Goal: Task Accomplishment & Management: Use online tool/utility

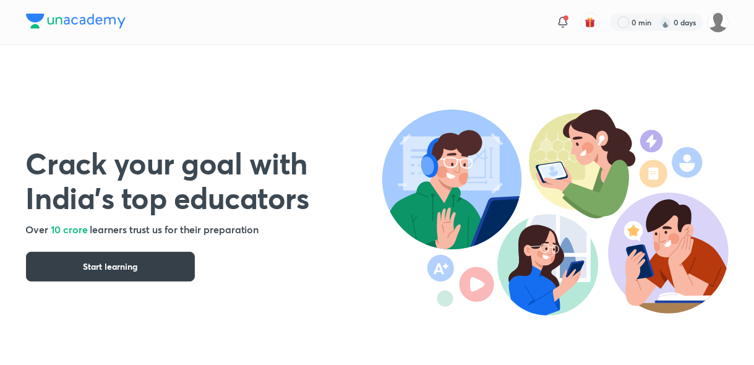
click at [132, 269] on span "Start learning" at bounding box center [110, 266] width 54 height 12
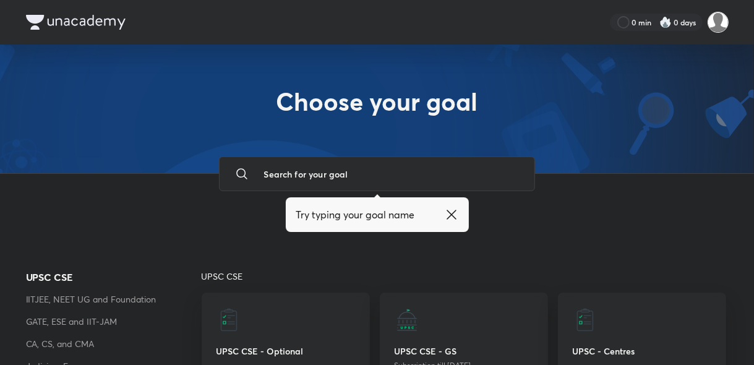
click at [715, 19] on img at bounding box center [717, 22] width 21 height 21
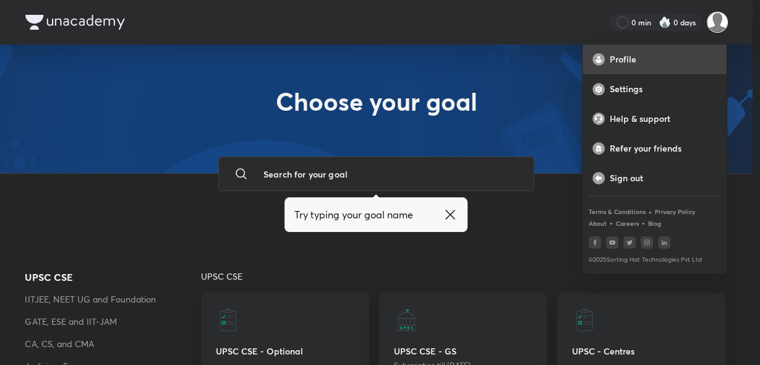
click at [645, 61] on p "Profile" at bounding box center [663, 59] width 107 height 11
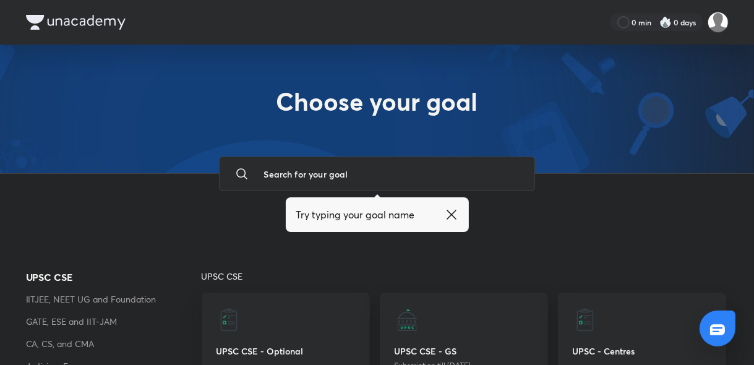
click at [452, 213] on icon at bounding box center [451, 214] width 15 height 15
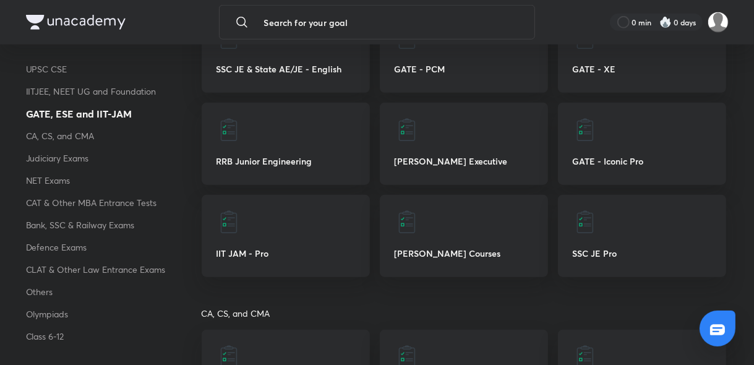
scroll to position [638, 0]
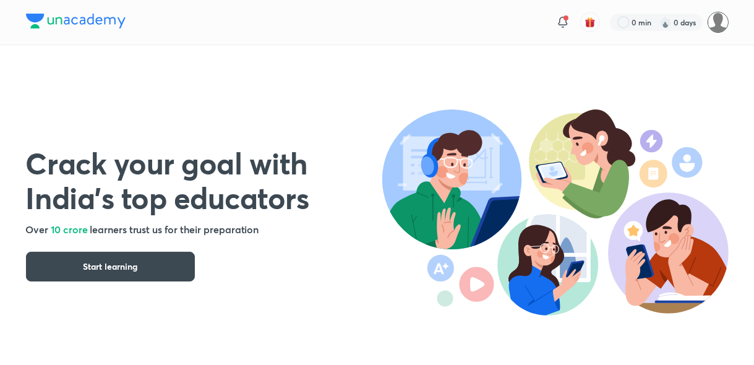
click at [712, 23] on img at bounding box center [717, 22] width 21 height 21
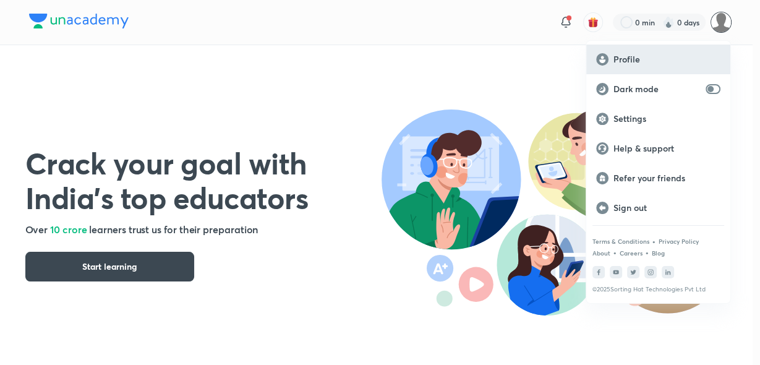
click at [663, 66] on div "Profile" at bounding box center [658, 60] width 144 height 30
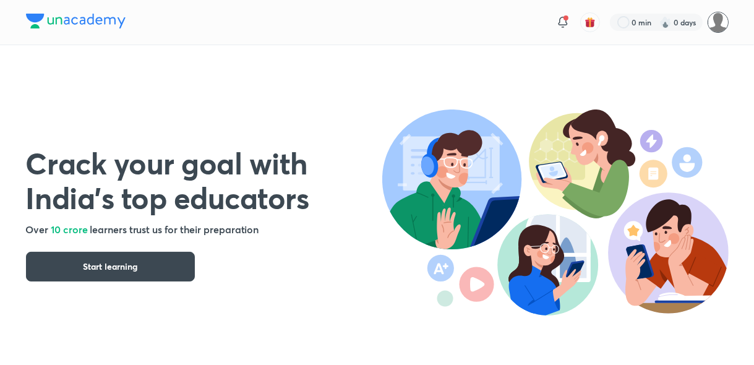
click at [718, 23] on img at bounding box center [717, 22] width 21 height 21
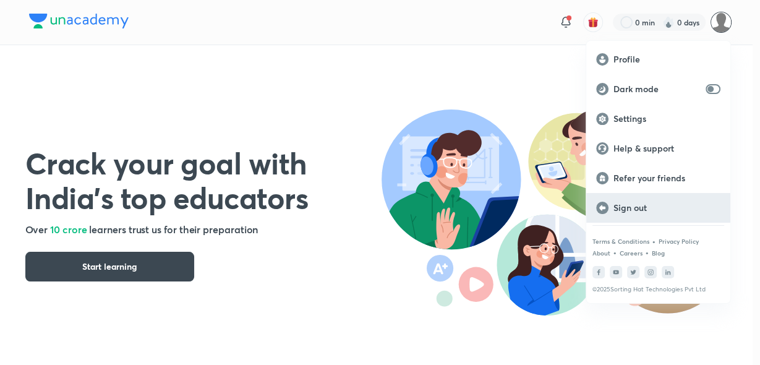
click at [681, 208] on p "Sign out" at bounding box center [666, 207] width 107 height 11
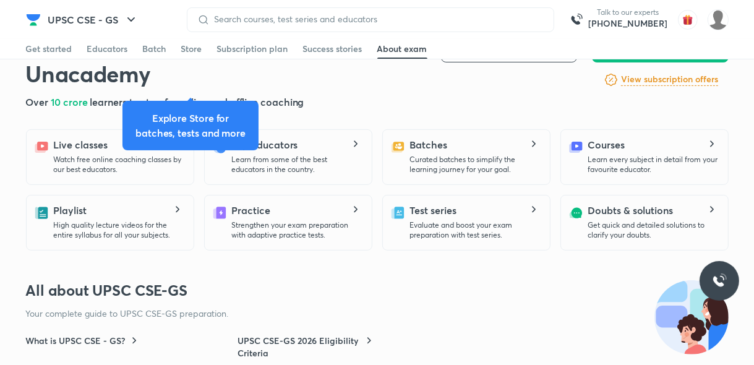
scroll to position [396, 0]
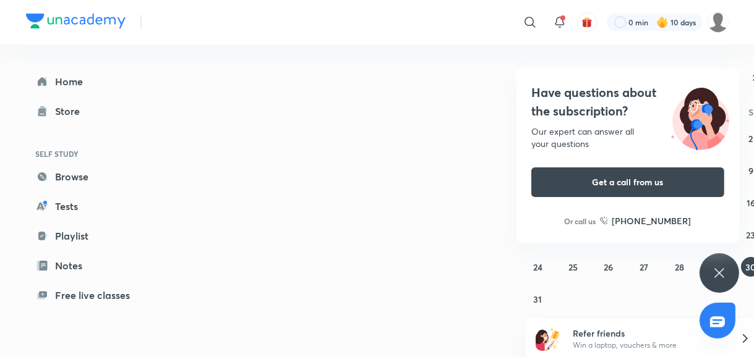
click at [718, 266] on icon at bounding box center [718, 273] width 15 height 15
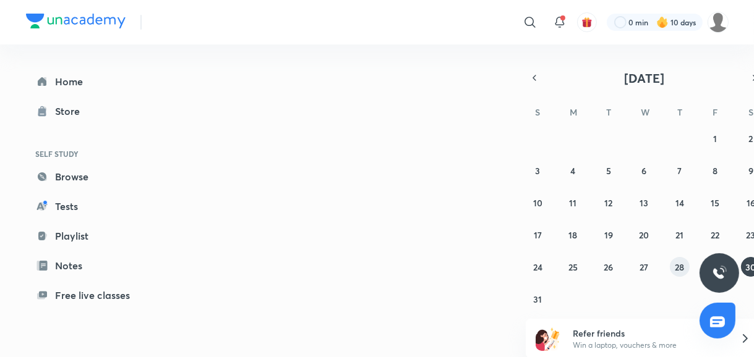
click at [674, 268] on button "28" at bounding box center [679, 267] width 20 height 20
click at [677, 264] on abbr "28" at bounding box center [678, 267] width 9 height 12
click at [752, 77] on icon "button" at bounding box center [754, 77] width 10 height 11
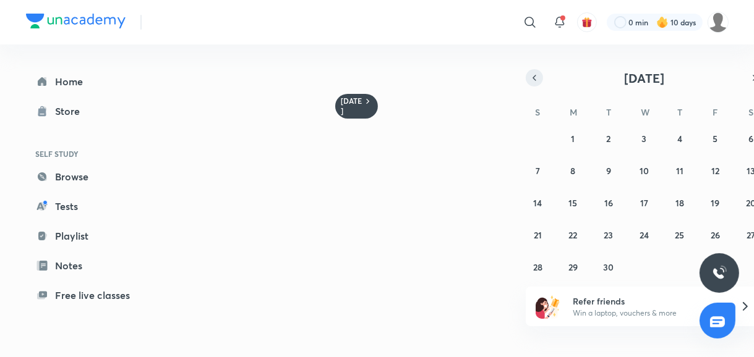
click at [535, 79] on icon "button" at bounding box center [534, 77] width 10 height 11
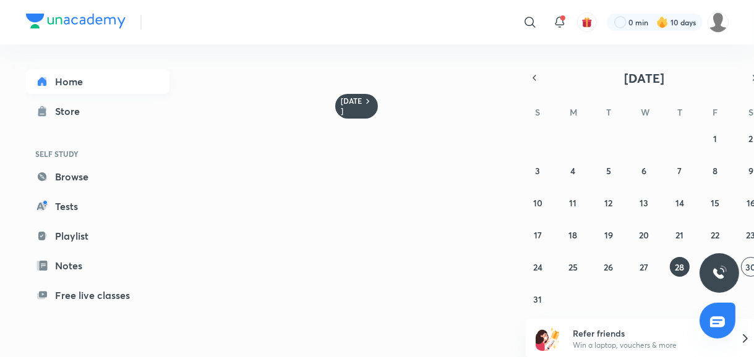
click at [60, 81] on link "Home" at bounding box center [97, 81] width 143 height 25
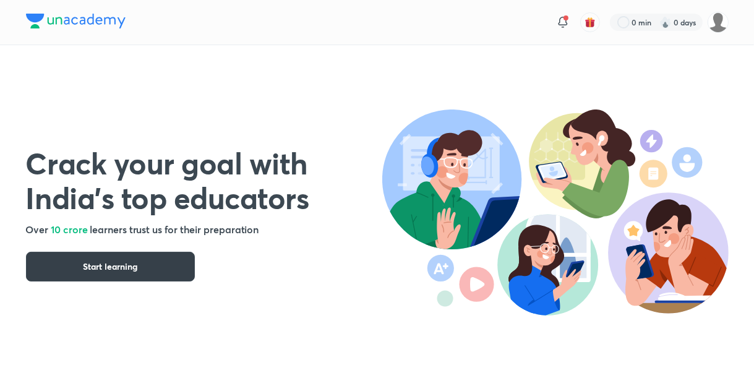
click at [156, 261] on button "Start learning" at bounding box center [110, 267] width 169 height 30
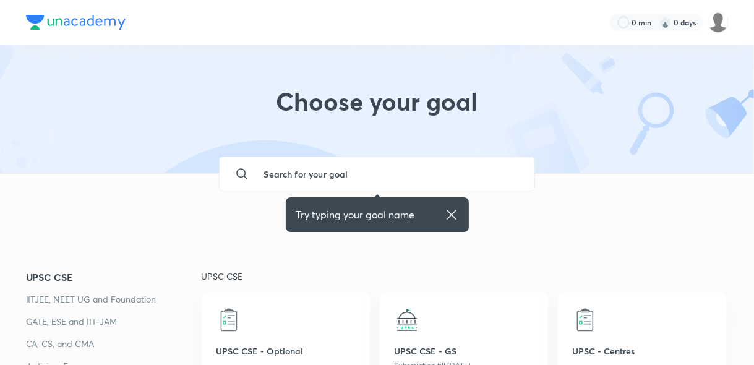
click at [451, 215] on icon at bounding box center [450, 214] width 9 height 9
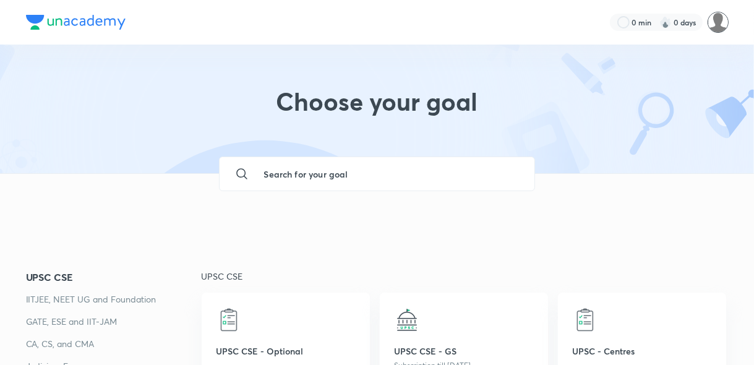
click at [714, 26] on img at bounding box center [717, 22] width 21 height 21
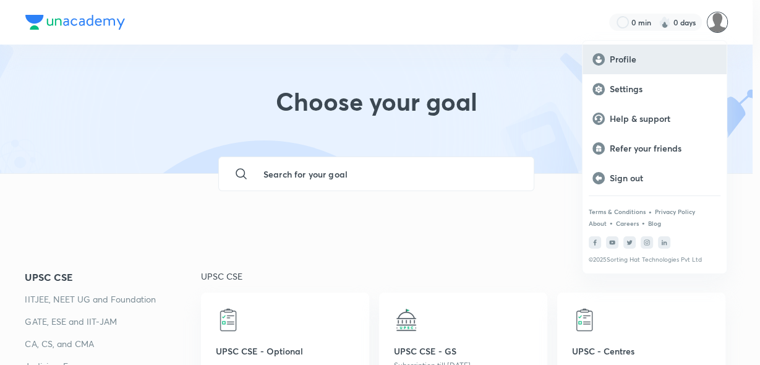
click at [655, 60] on p "Profile" at bounding box center [663, 59] width 107 height 11
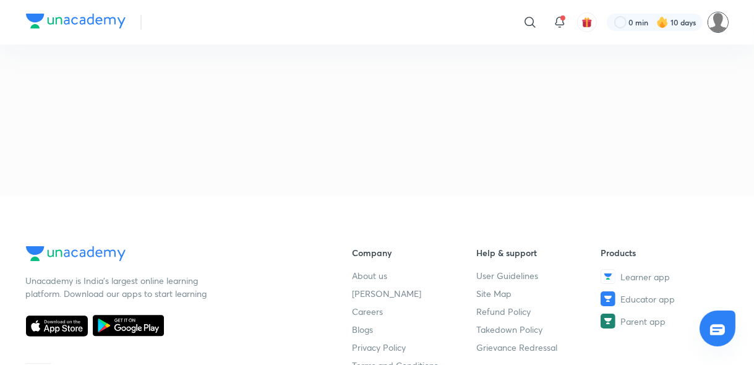
click at [714, 22] on img at bounding box center [717, 22] width 21 height 21
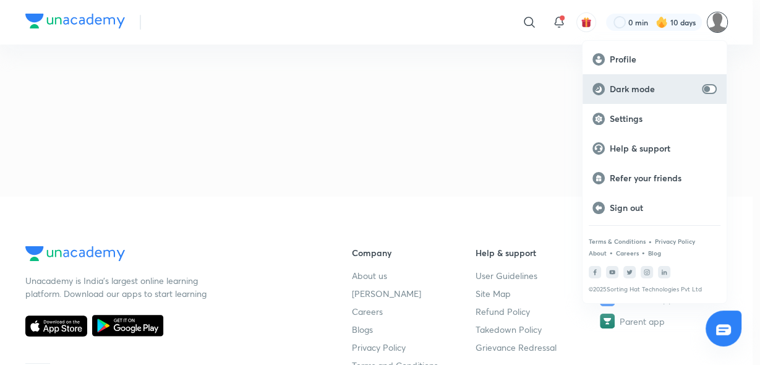
click at [710, 90] on input "checkbox" at bounding box center [707, 89] width 30 height 10
checkbox input "true"
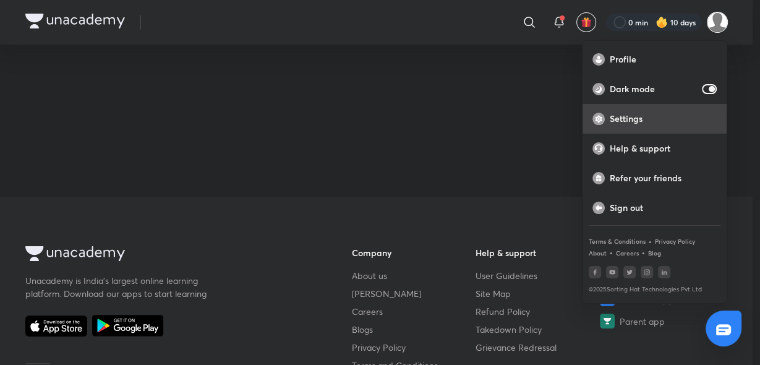
click at [676, 120] on p "Settings" at bounding box center [663, 118] width 107 height 11
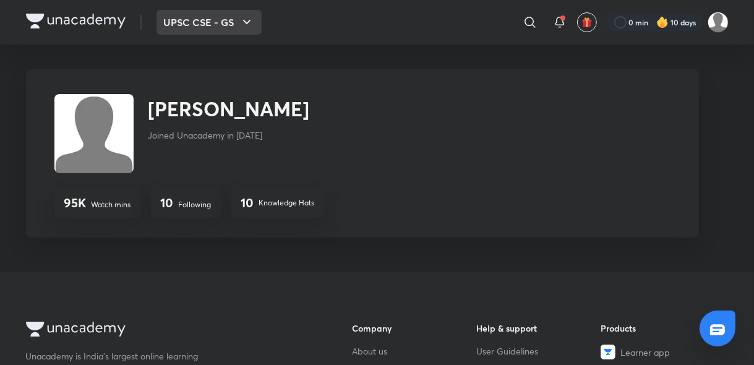
click at [204, 21] on button "UPSC CSE - GS" at bounding box center [208, 22] width 105 height 25
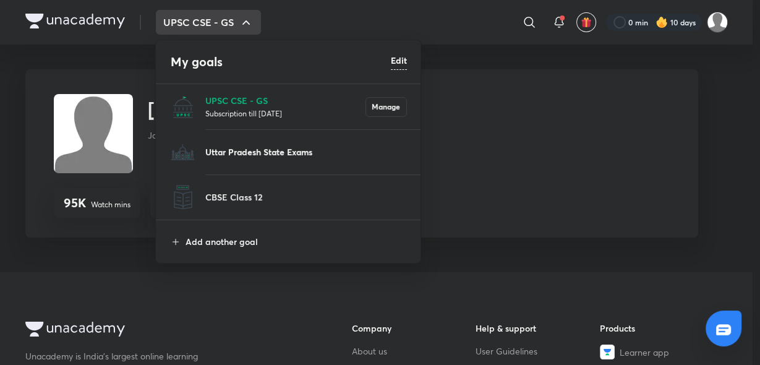
click at [248, 154] on p "Uttar Pradesh State Exams" at bounding box center [306, 151] width 202 height 13
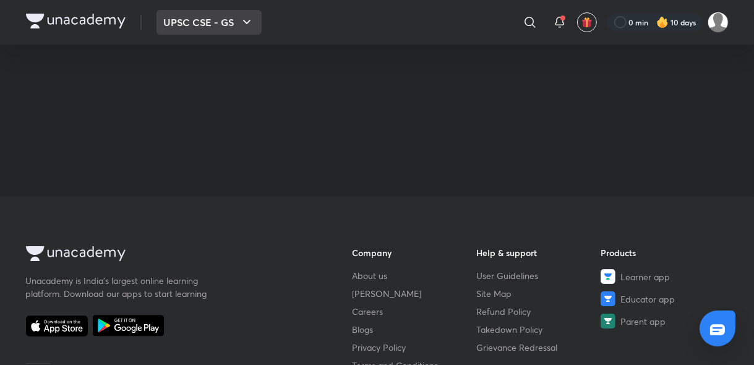
click at [214, 22] on button "UPSC CSE - GS" at bounding box center [208, 22] width 105 height 25
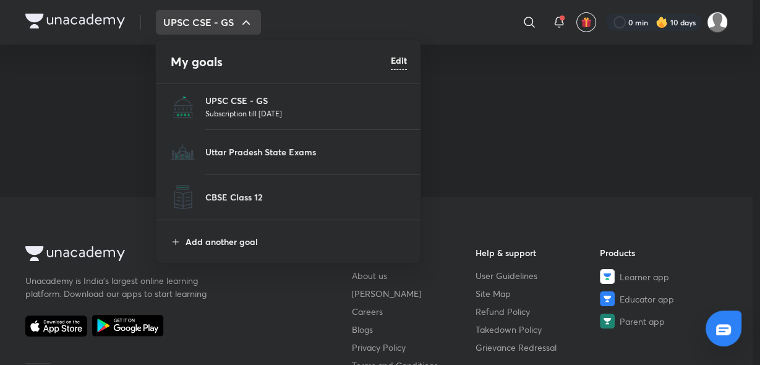
click at [216, 117] on p "Subscription till 18 Jul 2028" at bounding box center [306, 113] width 202 height 12
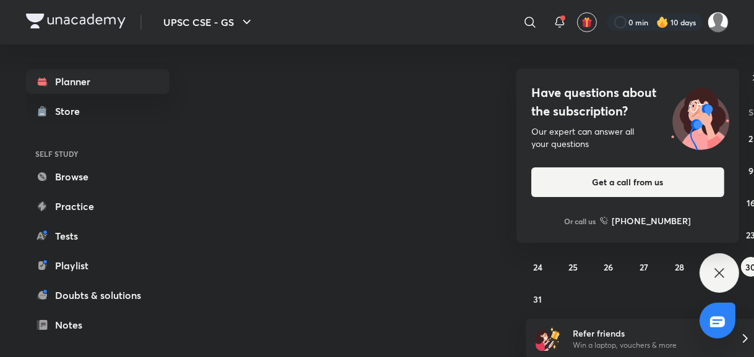
click at [718, 276] on icon at bounding box center [718, 273] width 15 height 15
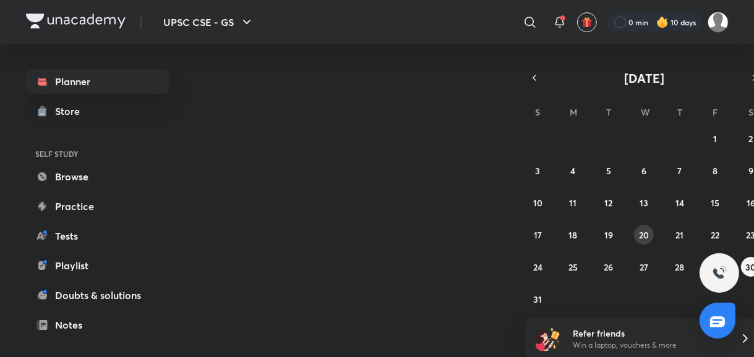
click at [639, 231] on abbr "20" at bounding box center [644, 235] width 10 height 12
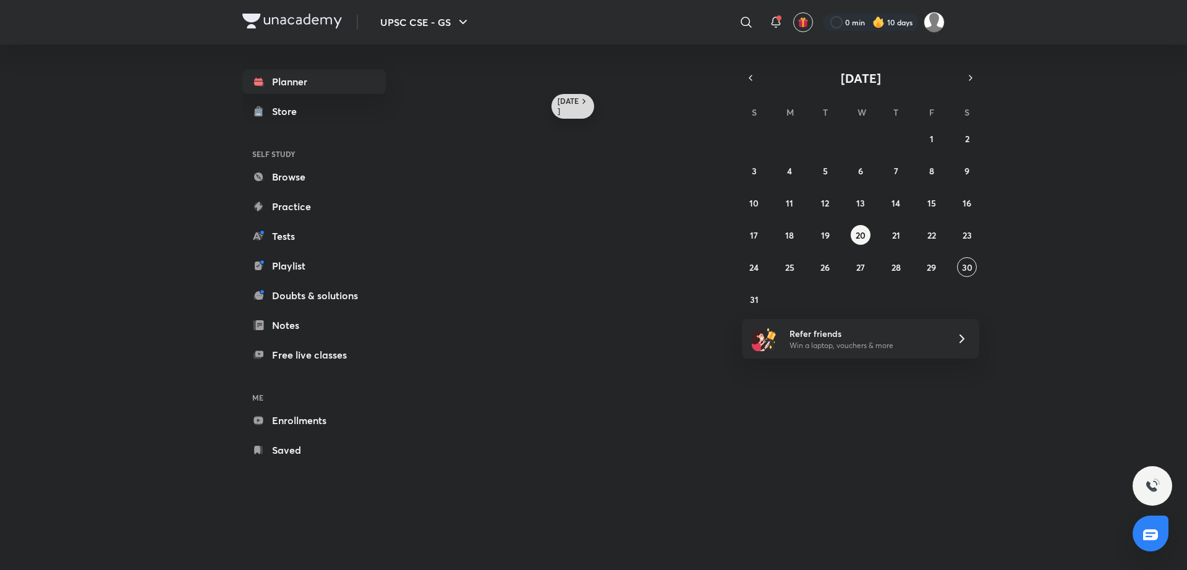
click at [571, 98] on h6 "[DATE]" at bounding box center [569, 106] width 22 height 20
click at [310, 111] on link "Store" at bounding box center [313, 111] width 143 height 25
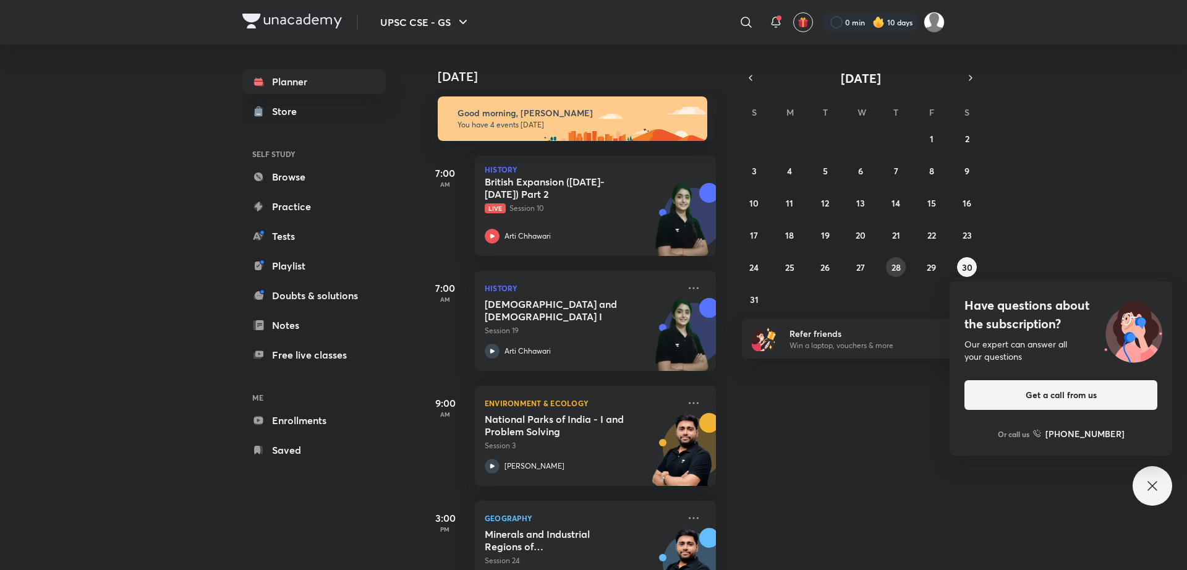
click at [753, 267] on abbr "28" at bounding box center [895, 267] width 9 height 12
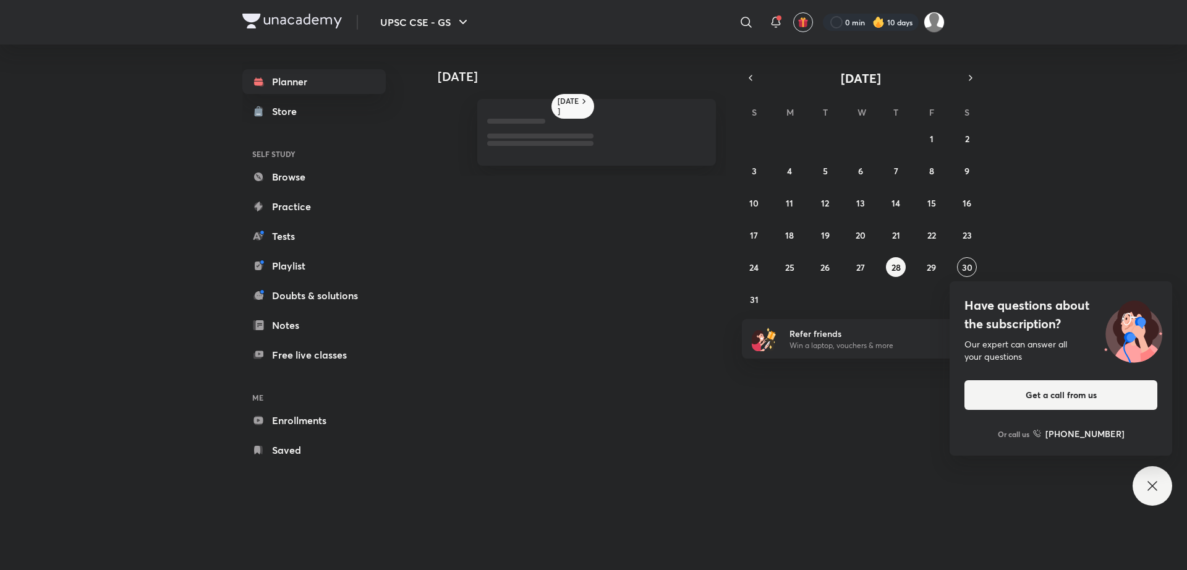
click at [753, 364] on icon at bounding box center [1152, 485] width 15 height 15
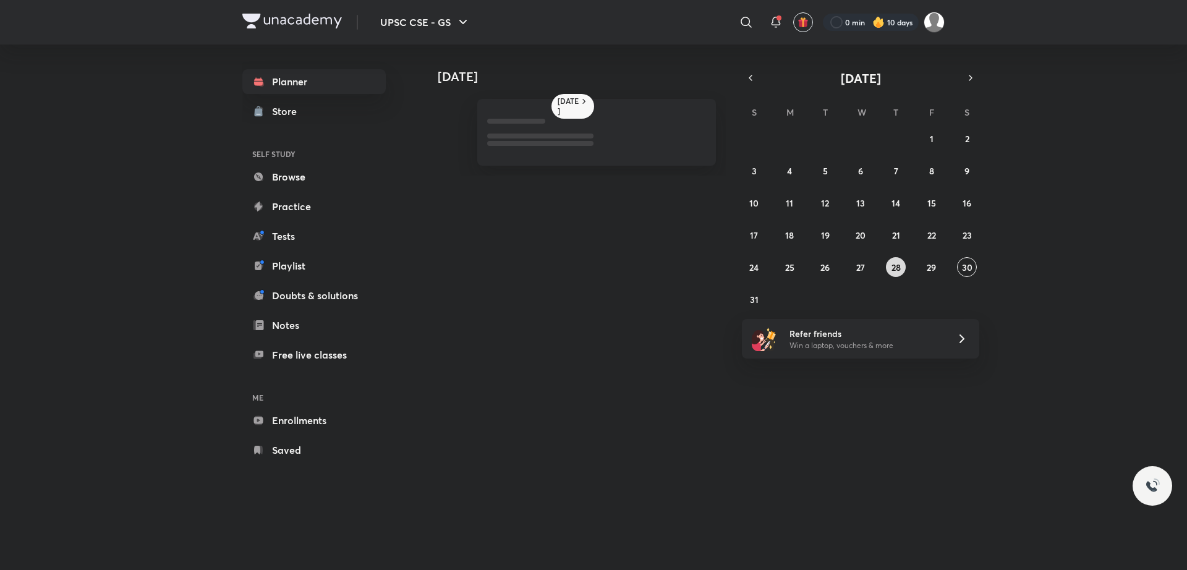
click at [753, 268] on abbr "28" at bounding box center [895, 267] width 9 height 12
click at [753, 270] on button "29" at bounding box center [932, 267] width 20 height 20
click at [753, 268] on abbr "30" at bounding box center [967, 267] width 11 height 12
click at [753, 266] on abbr "28" at bounding box center [895, 267] width 9 height 12
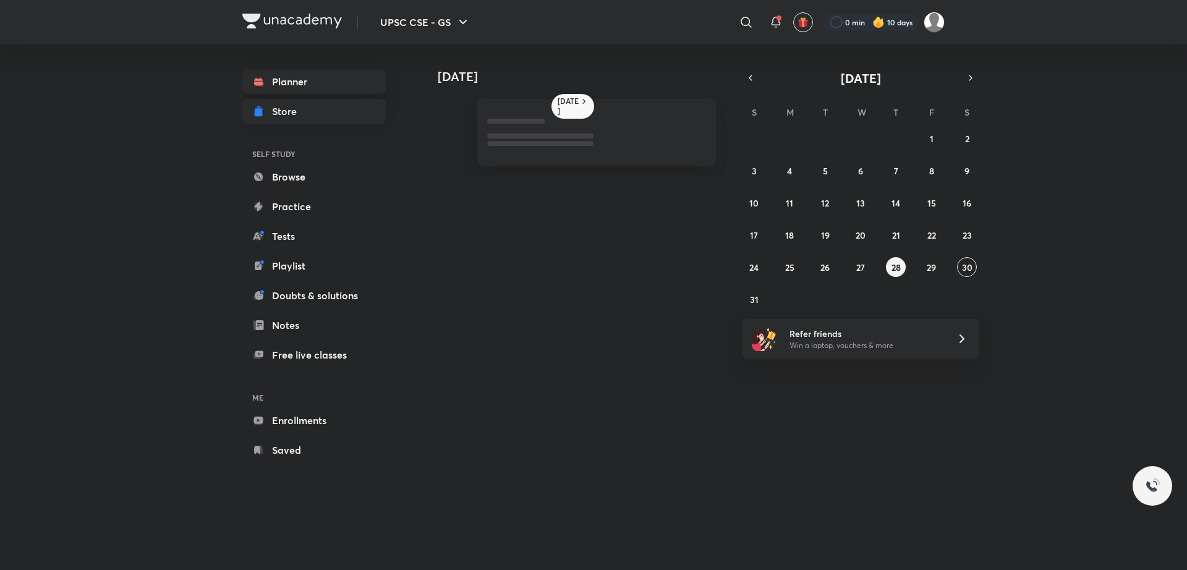
click at [299, 111] on div "Store" at bounding box center [288, 111] width 32 height 15
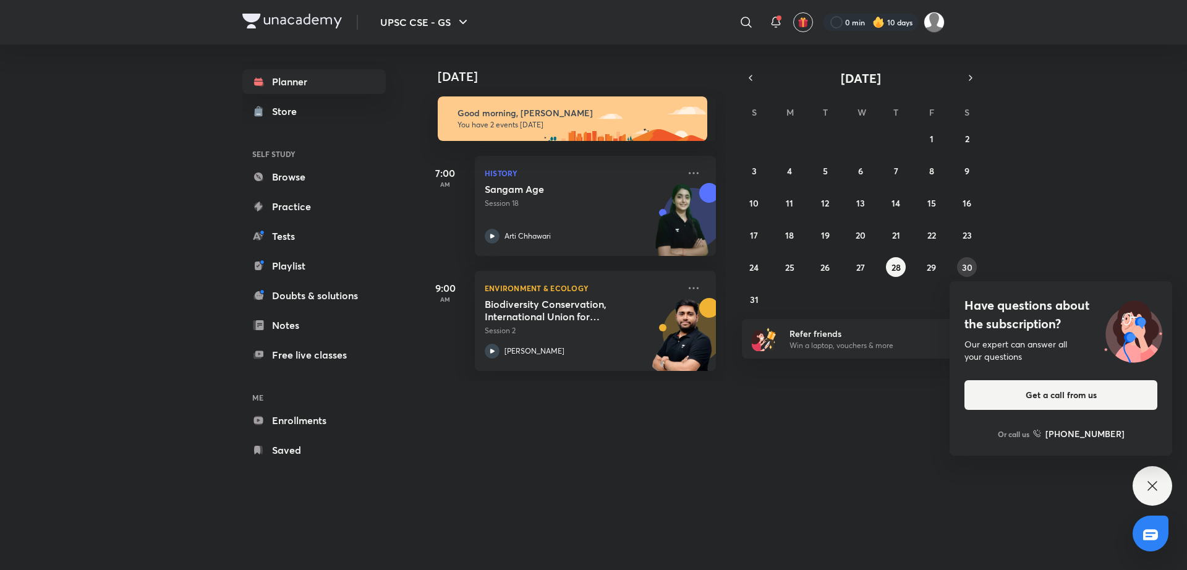
click at [753, 265] on abbr "30" at bounding box center [967, 267] width 11 height 12
click at [753, 364] on icon at bounding box center [1151, 485] width 9 height 9
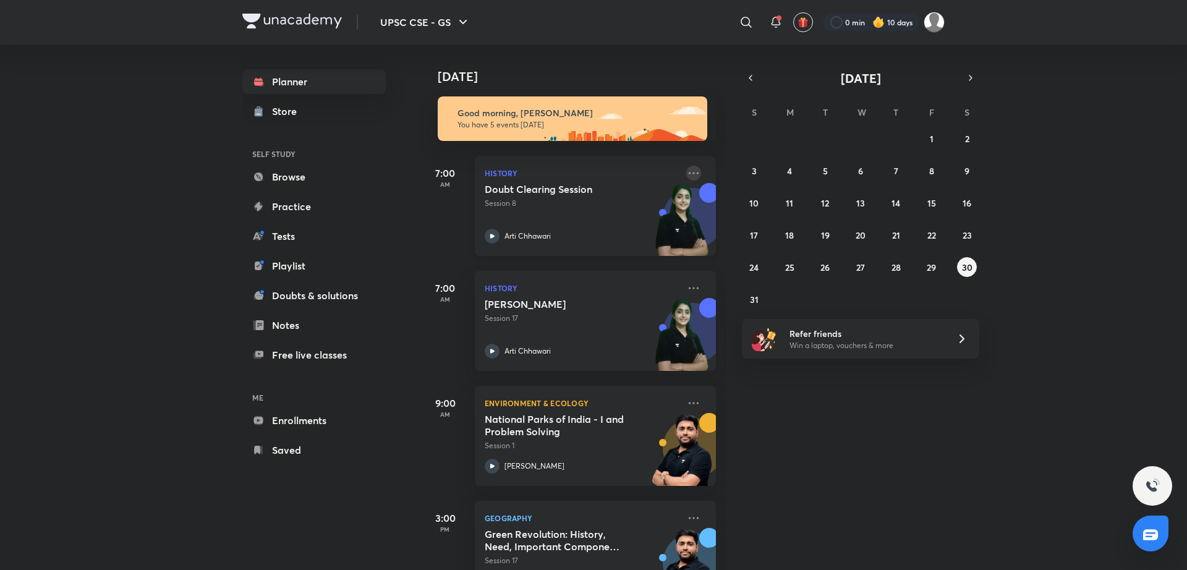
click at [686, 176] on icon at bounding box center [693, 173] width 15 height 15
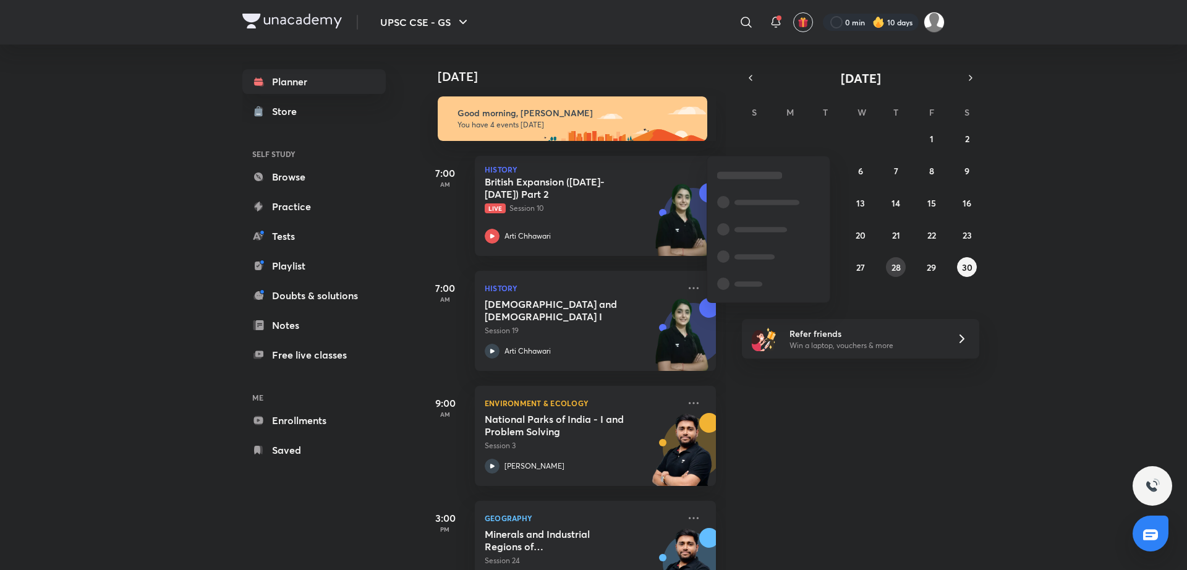
click at [753, 262] on abbr "28" at bounding box center [895, 267] width 9 height 12
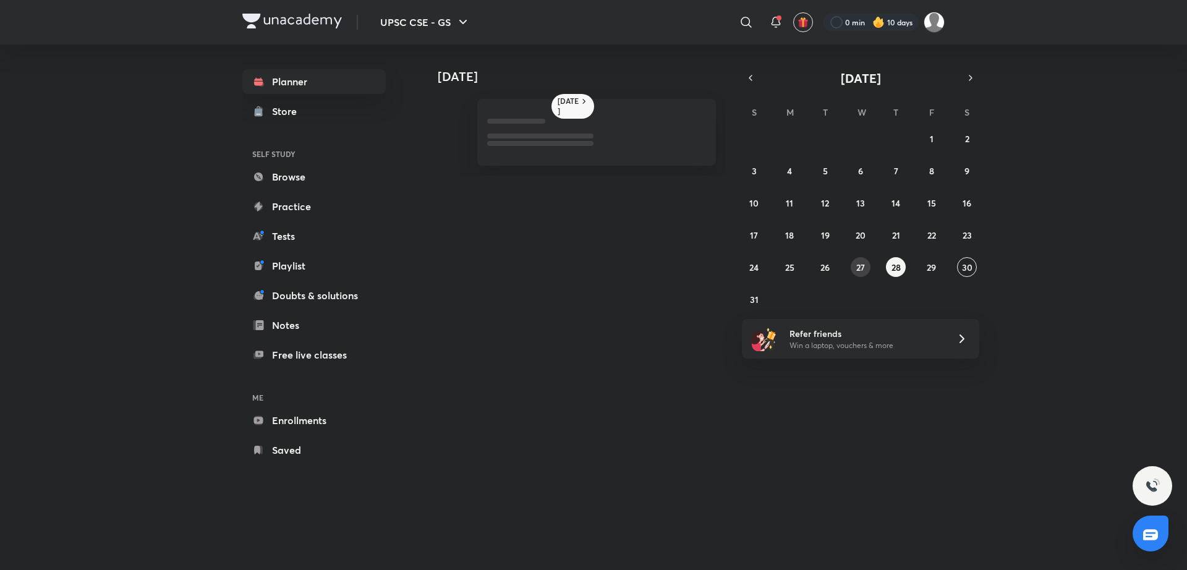
click at [753, 265] on abbr "27" at bounding box center [860, 267] width 9 height 12
